Goal: Find contact information: Find contact information

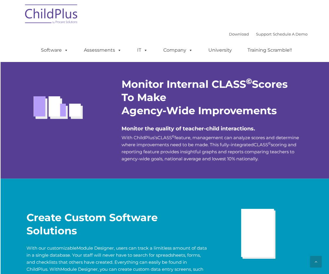
scroll to position [1132, 0]
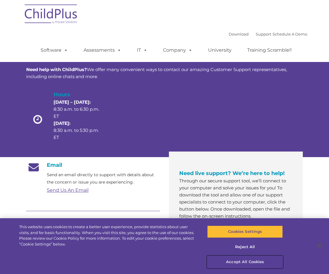
click at [243, 261] on button "Accept All Cookies" at bounding box center [245, 262] width 76 height 12
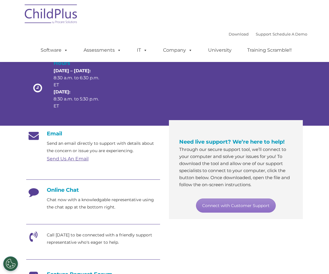
scroll to position [35, 0]
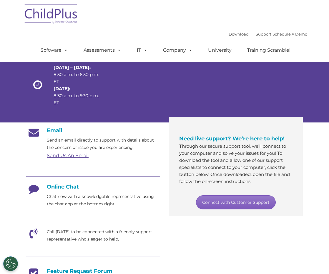
click at [206, 203] on link "Connect with Customer Support" at bounding box center [236, 203] width 80 height 14
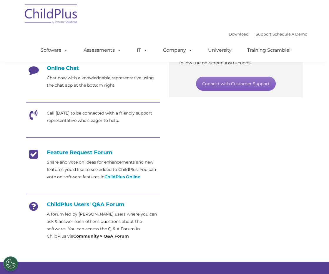
scroll to position [155, 0]
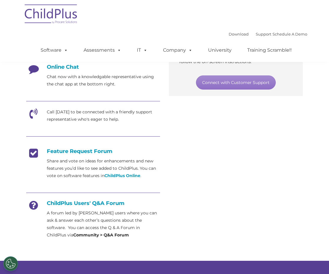
click at [198, 142] on div "Email Send an email directly to support with details about the concern or issue…" at bounding box center [164, 125] width 285 height 244
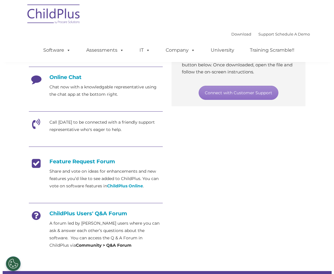
scroll to position [0, 0]
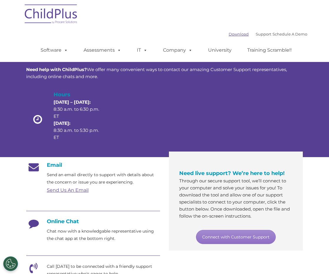
click at [232, 34] on link "Download" at bounding box center [239, 34] width 20 height 5
